Goal: Transaction & Acquisition: Purchase product/service

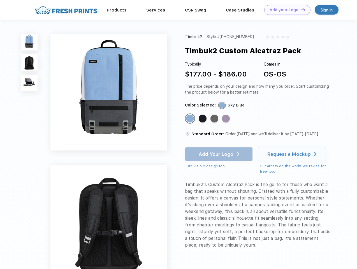
click at [285, 10] on link "Add your Logo Design Tool" at bounding box center [287, 10] width 46 height 10
click at [0, 0] on div "Design Tool" at bounding box center [0, 0] width 0 height 0
click at [300, 10] on link "Add your Logo Design Tool" at bounding box center [287, 10] width 46 height 10
click at [29, 42] on img at bounding box center [29, 42] width 17 height 17
click at [29, 63] on img at bounding box center [29, 62] width 17 height 17
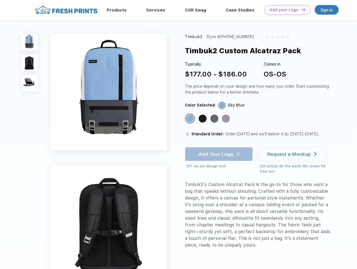
click at [29, 83] on img at bounding box center [29, 83] width 17 height 17
click at [190, 119] on div "Standard Color" at bounding box center [190, 118] width 8 height 8
click at [203, 119] on div "Standard Color" at bounding box center [202, 118] width 8 height 8
click at [215, 119] on div "Standard Color" at bounding box center [214, 118] width 8 height 8
click at [226, 119] on div "Standard Color" at bounding box center [226, 118] width 8 height 8
